Goal: Transaction & Acquisition: Purchase product/service

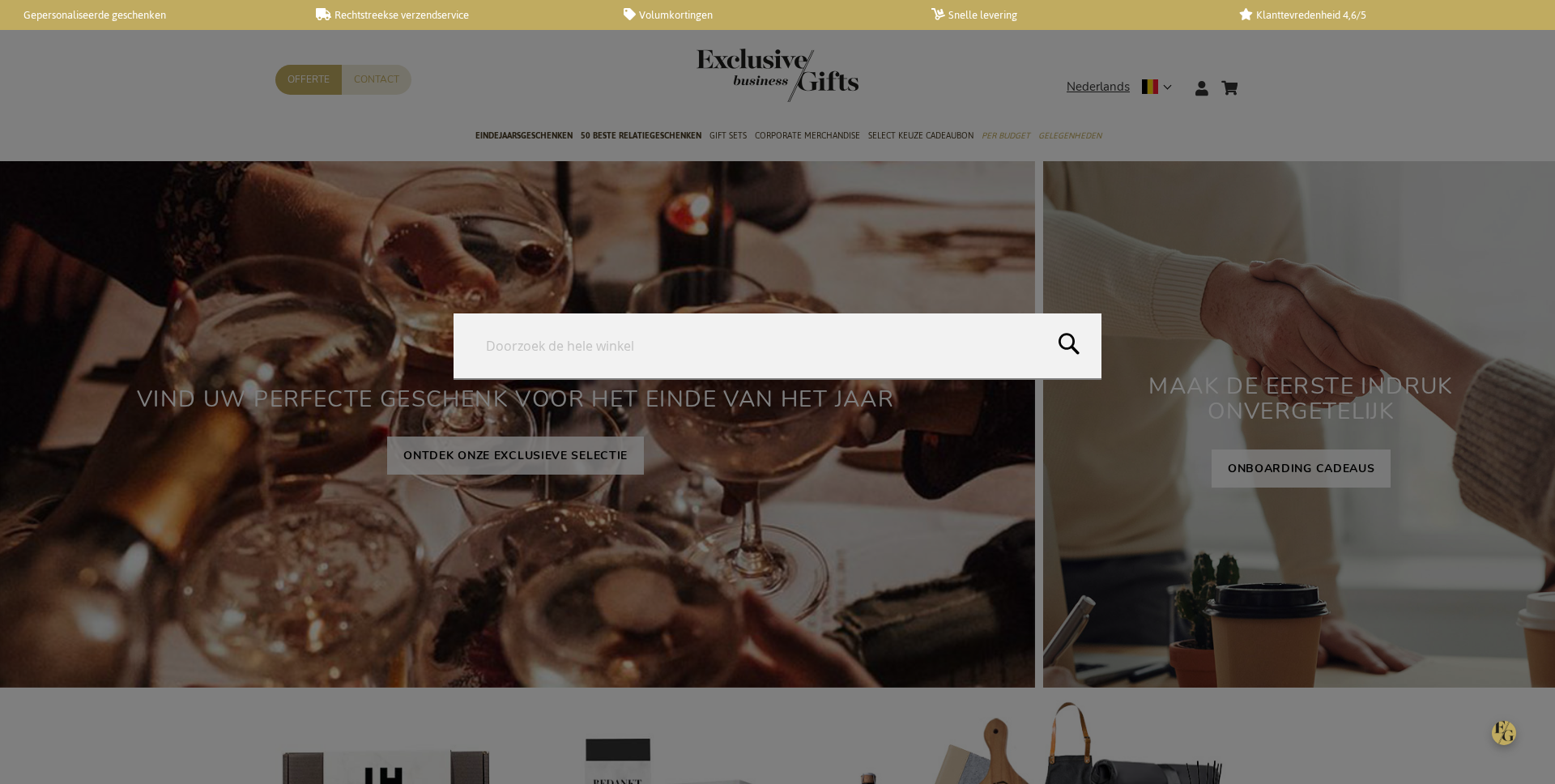
click at [1256, 78] on form "Search Search" at bounding box center [1258, 78] width 16 height 0
type input "Personalised Alcamo Serving Cutlery"
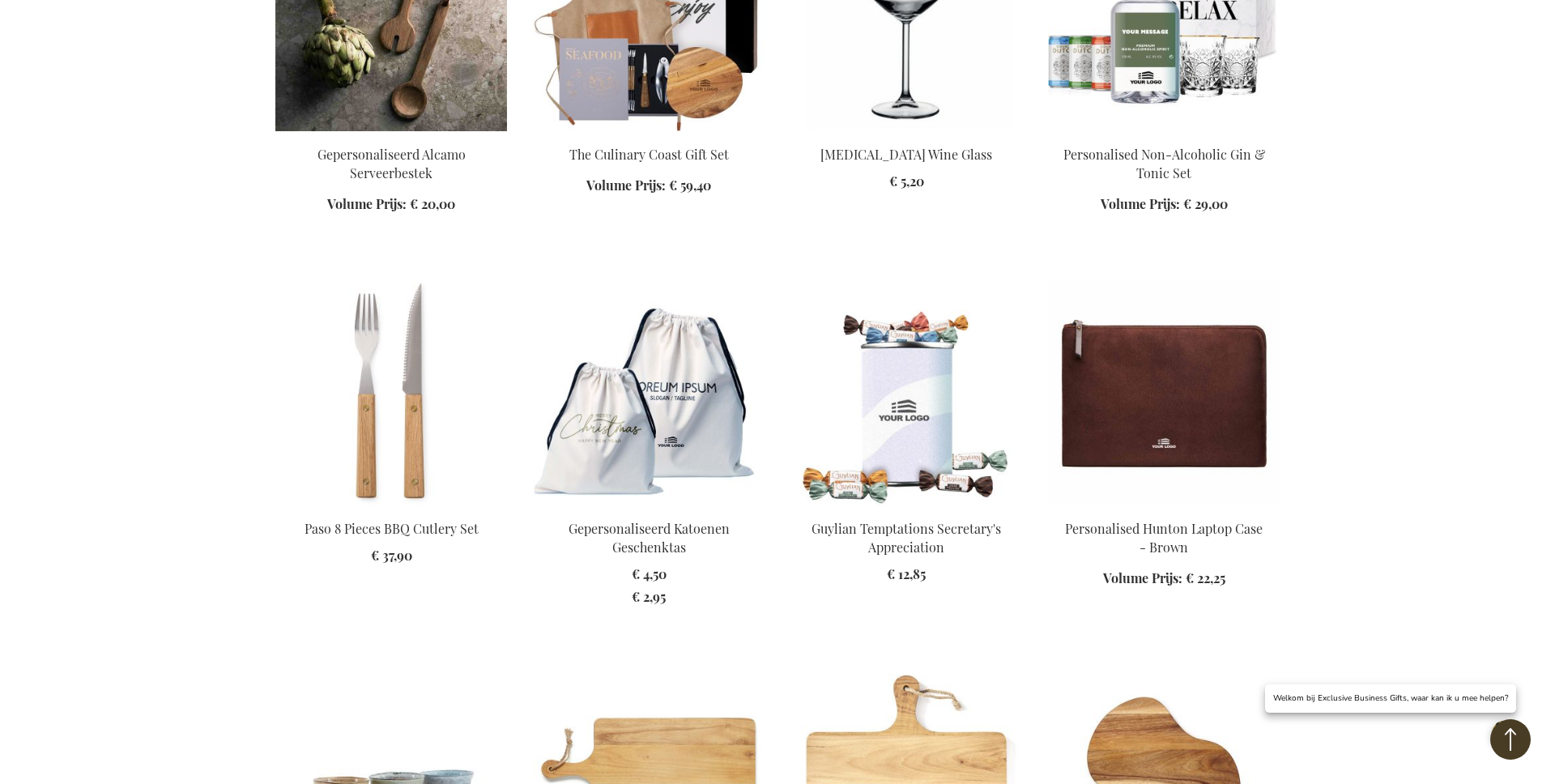
scroll to position [620, 0]
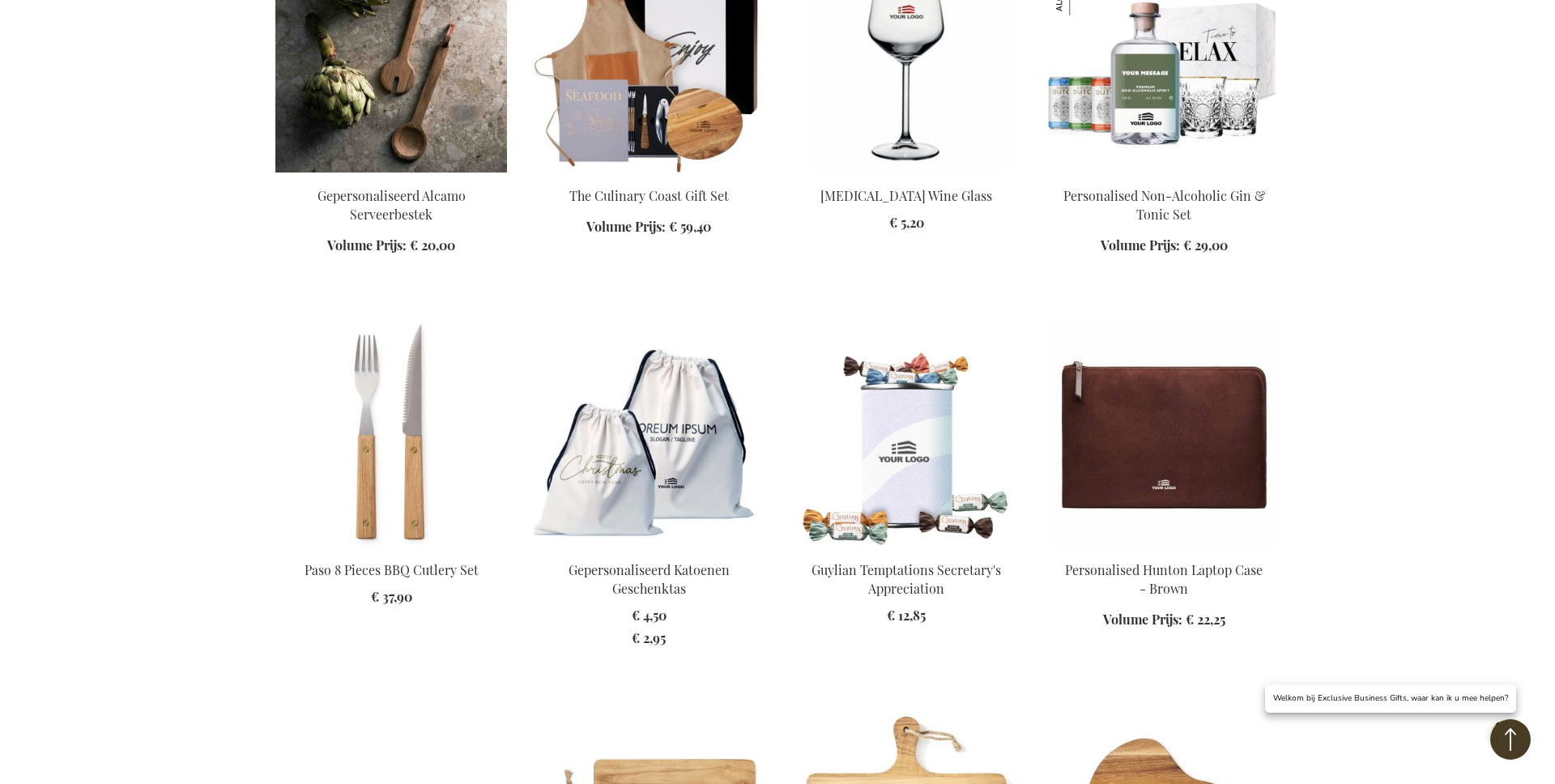
click at [394, 88] on img at bounding box center [391, 59] width 232 height 227
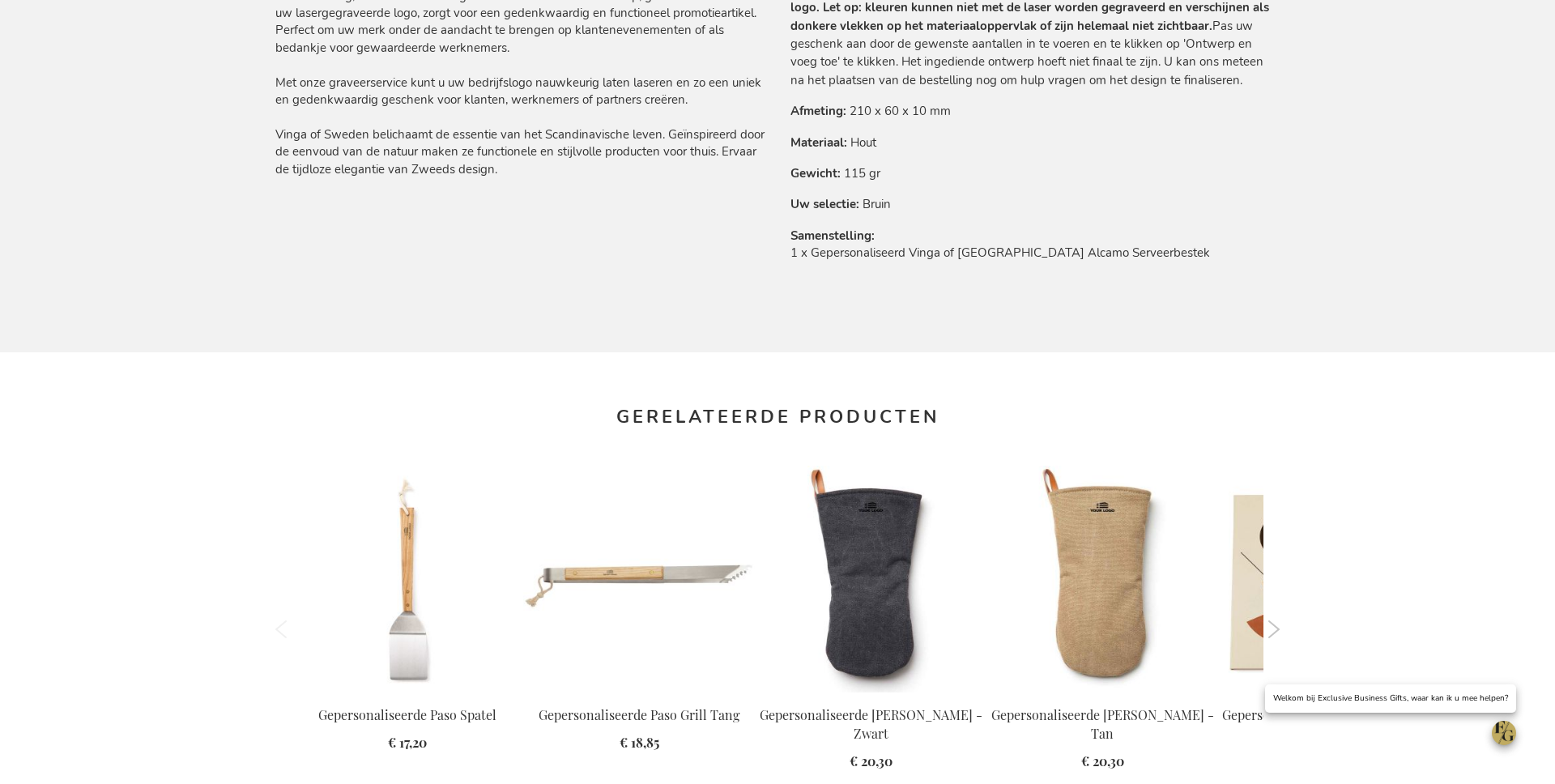
scroll to position [1118, 0]
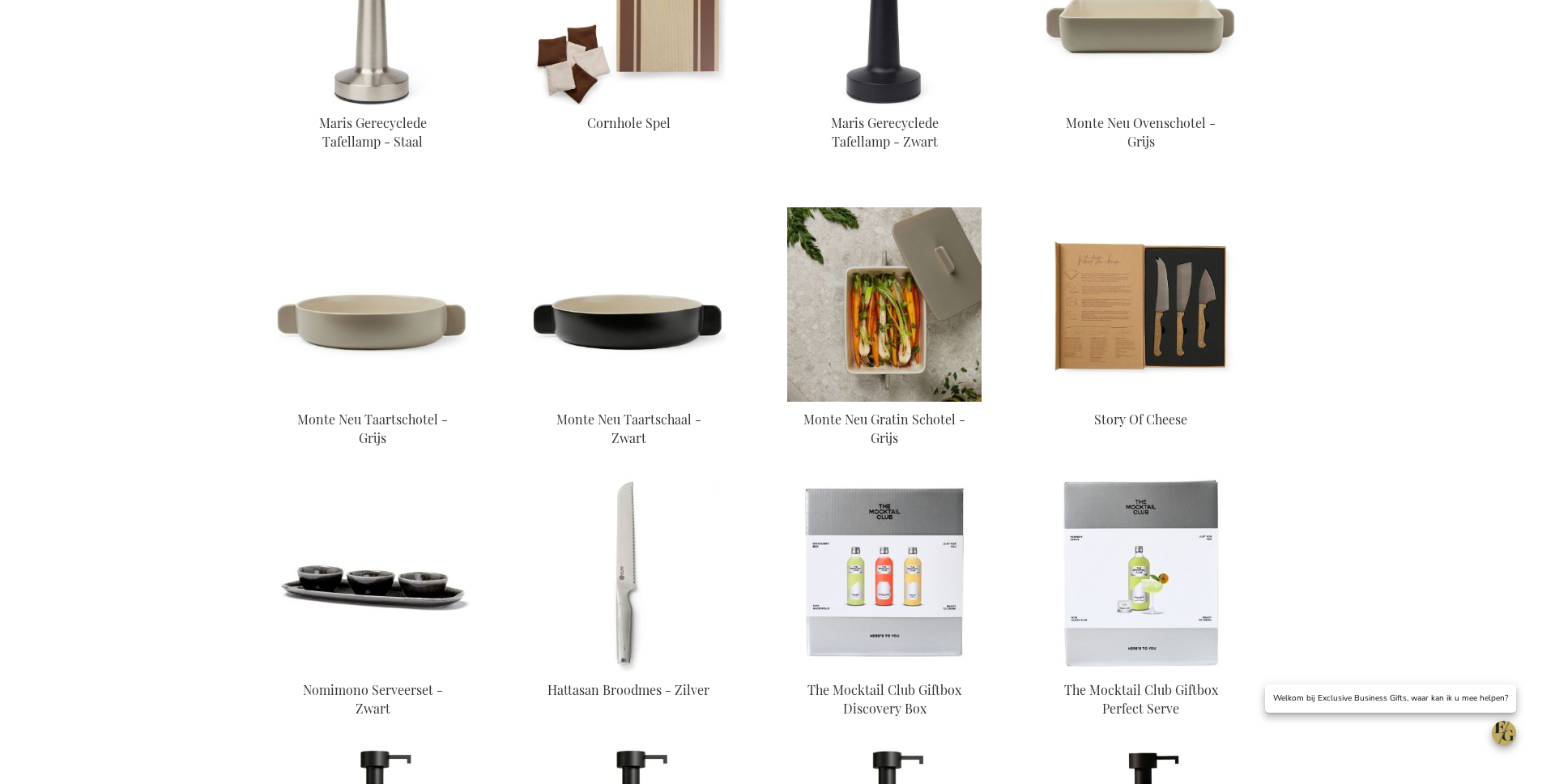
scroll to position [1325, 0]
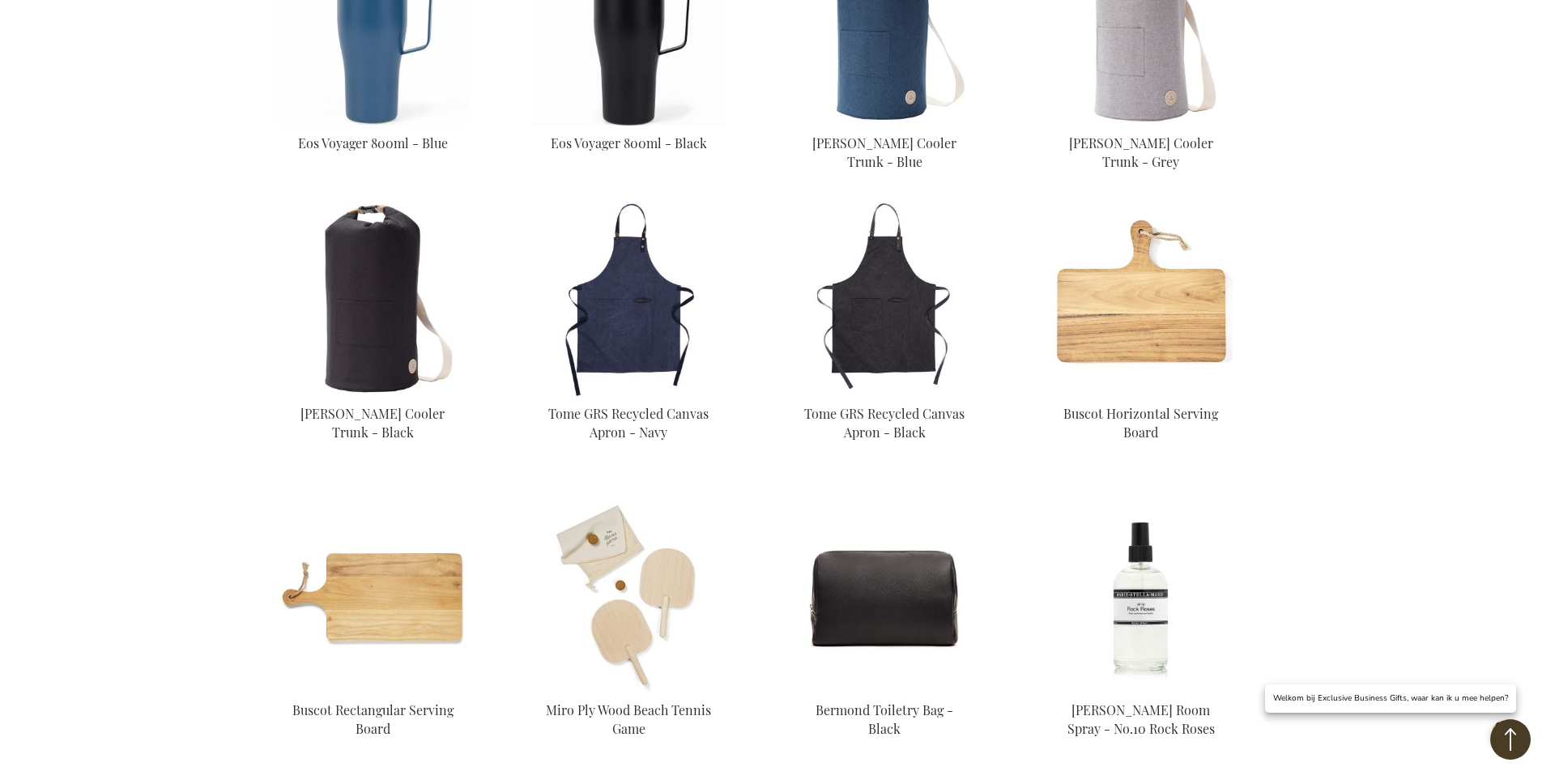
scroll to position [4586, 0]
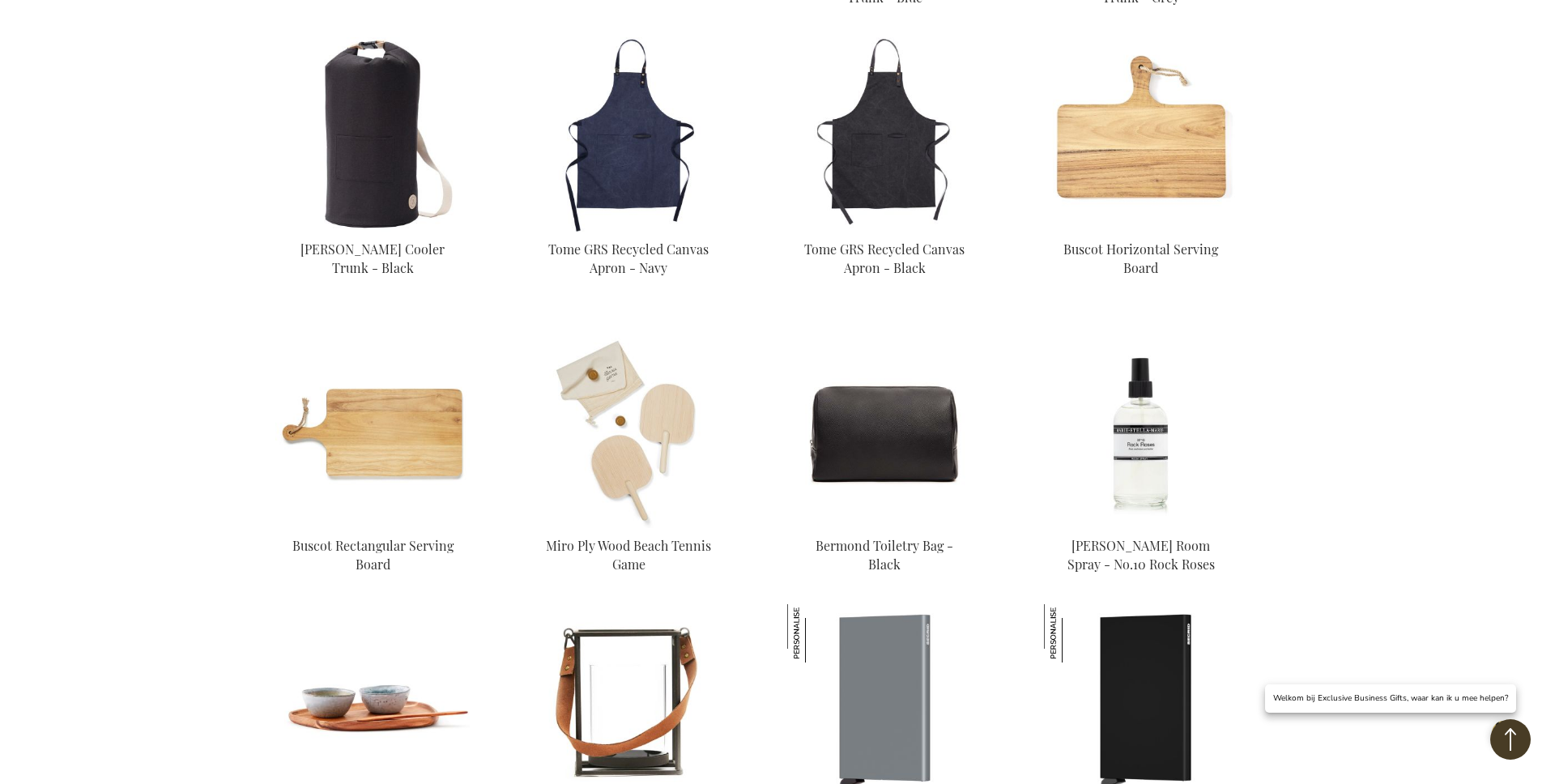
drag, startPoint x: 1443, startPoint y: 268, endPoint x: 1408, endPoint y: 268, distance: 35.0
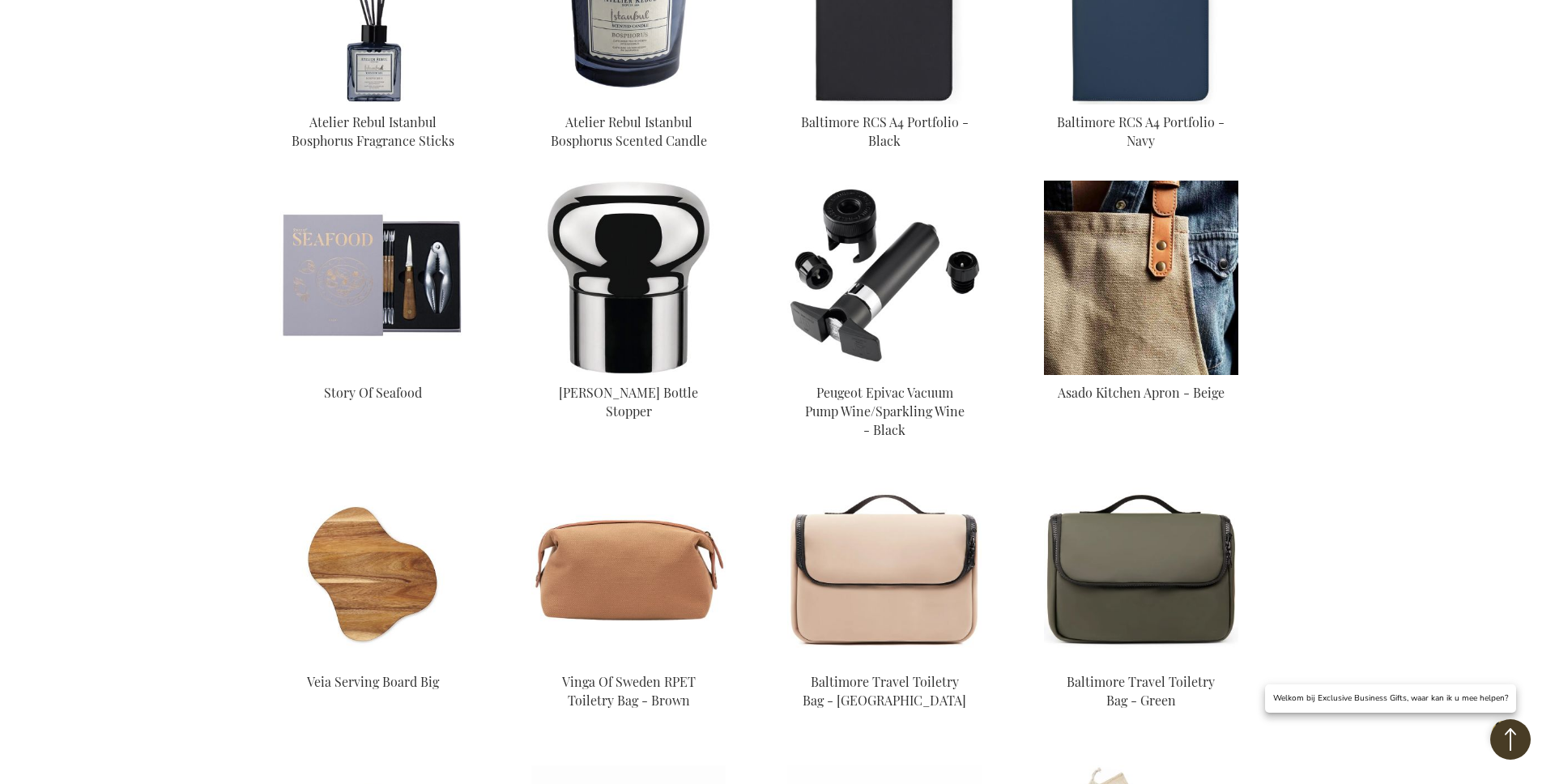
drag, startPoint x: 1121, startPoint y: 275, endPoint x: 1186, endPoint y: 277, distance: 65.0
click at [1121, 275] on img at bounding box center [1142, 278] width 194 height 194
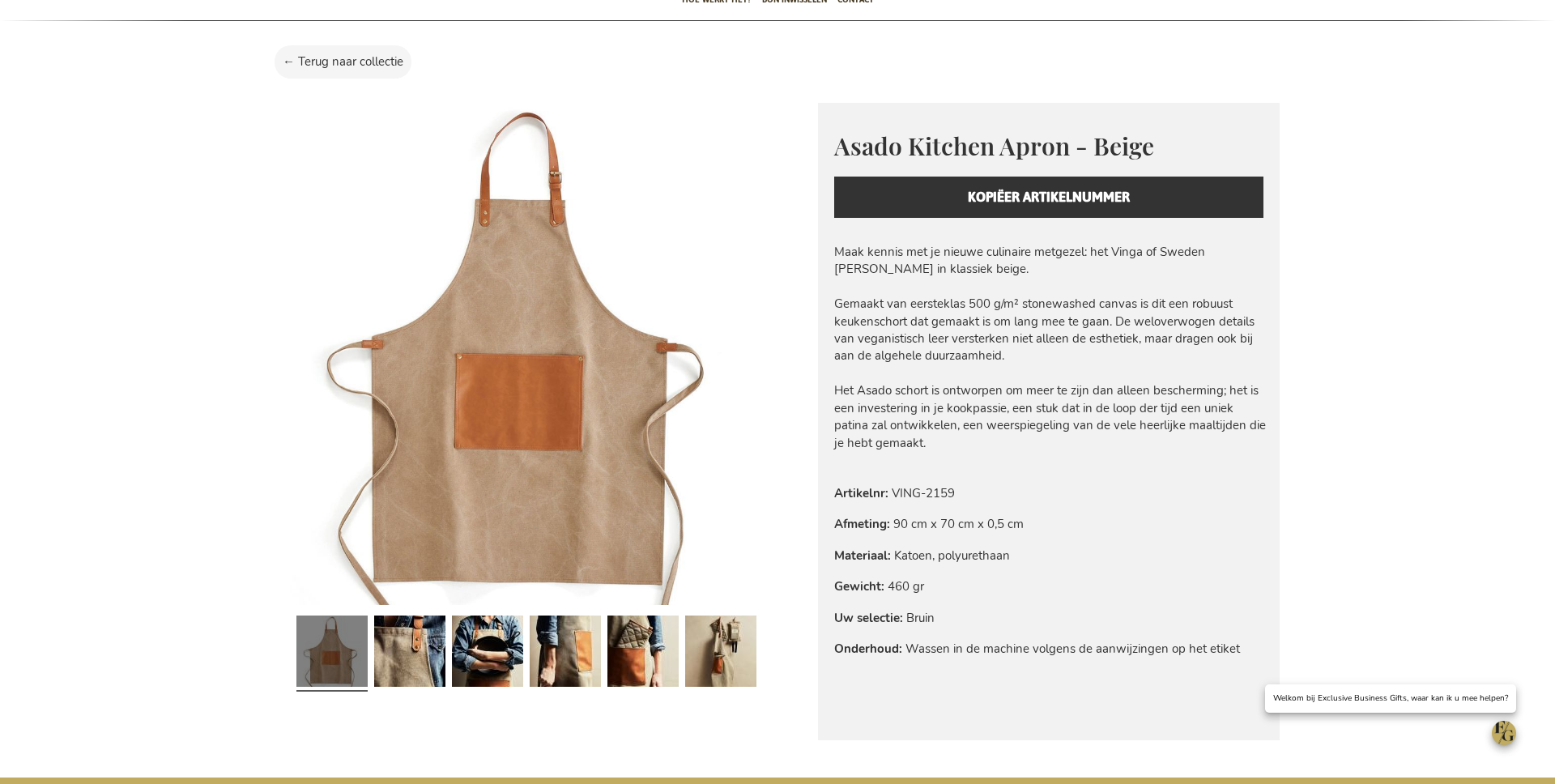
scroll to position [138, 0]
